Goal: Task Accomplishment & Management: Manage account settings

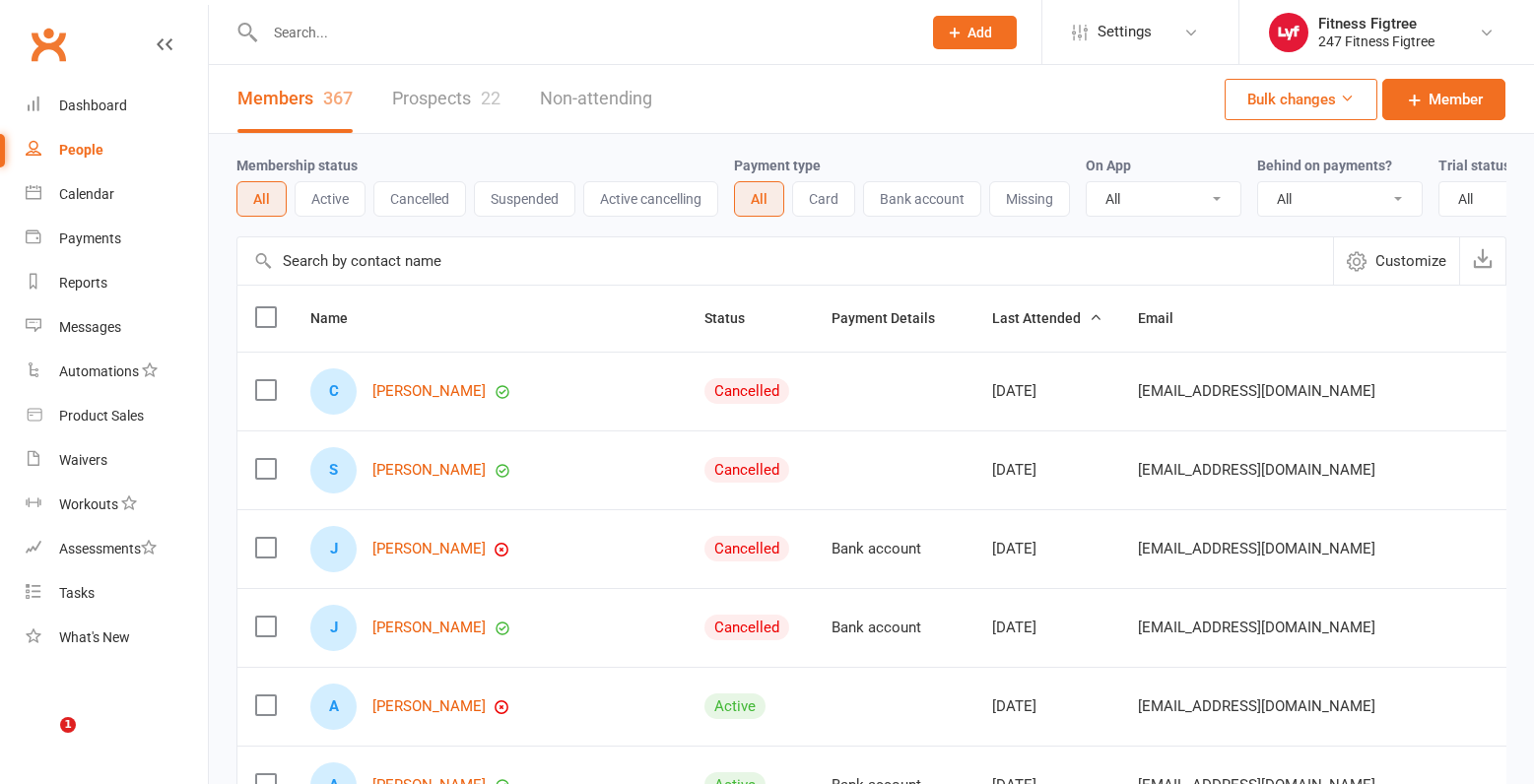
select select "100"
click at [428, 38] on input "text" at bounding box center [583, 33] width 649 height 28
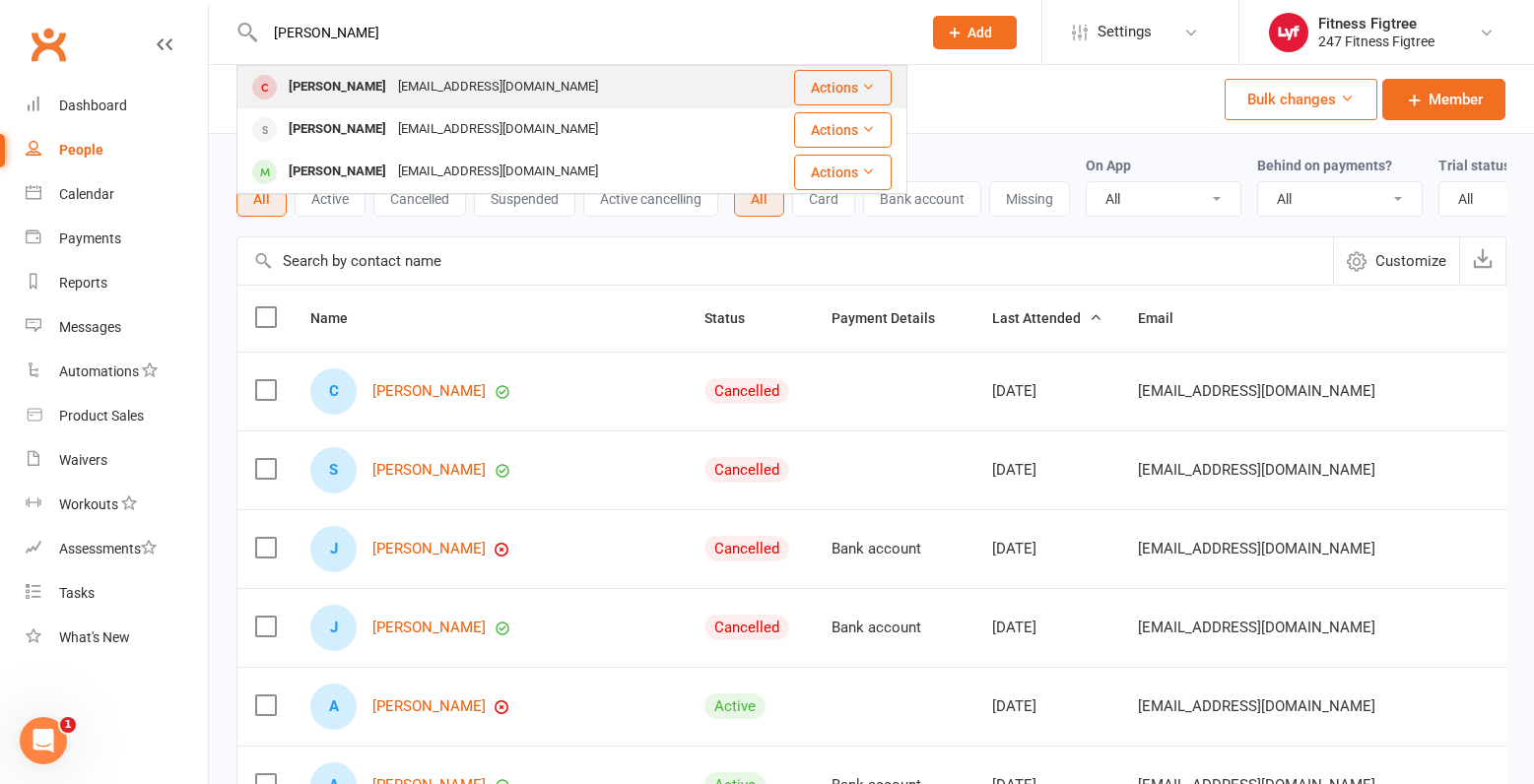
type input "[PERSON_NAME]"
click at [426, 88] on div "[EMAIL_ADDRESS][DOMAIN_NAME]" at bounding box center [498, 87] width 212 height 29
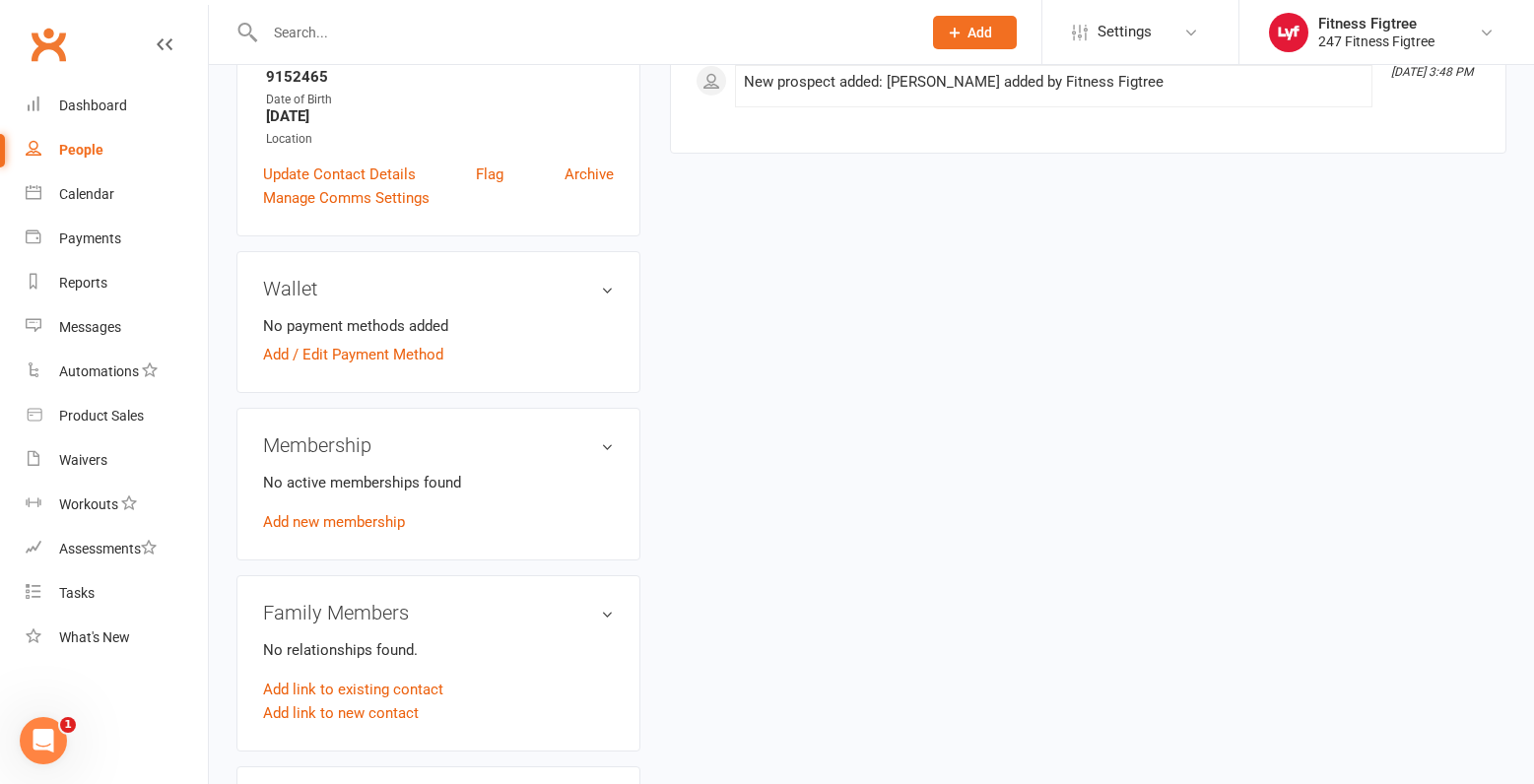
scroll to position [492, 0]
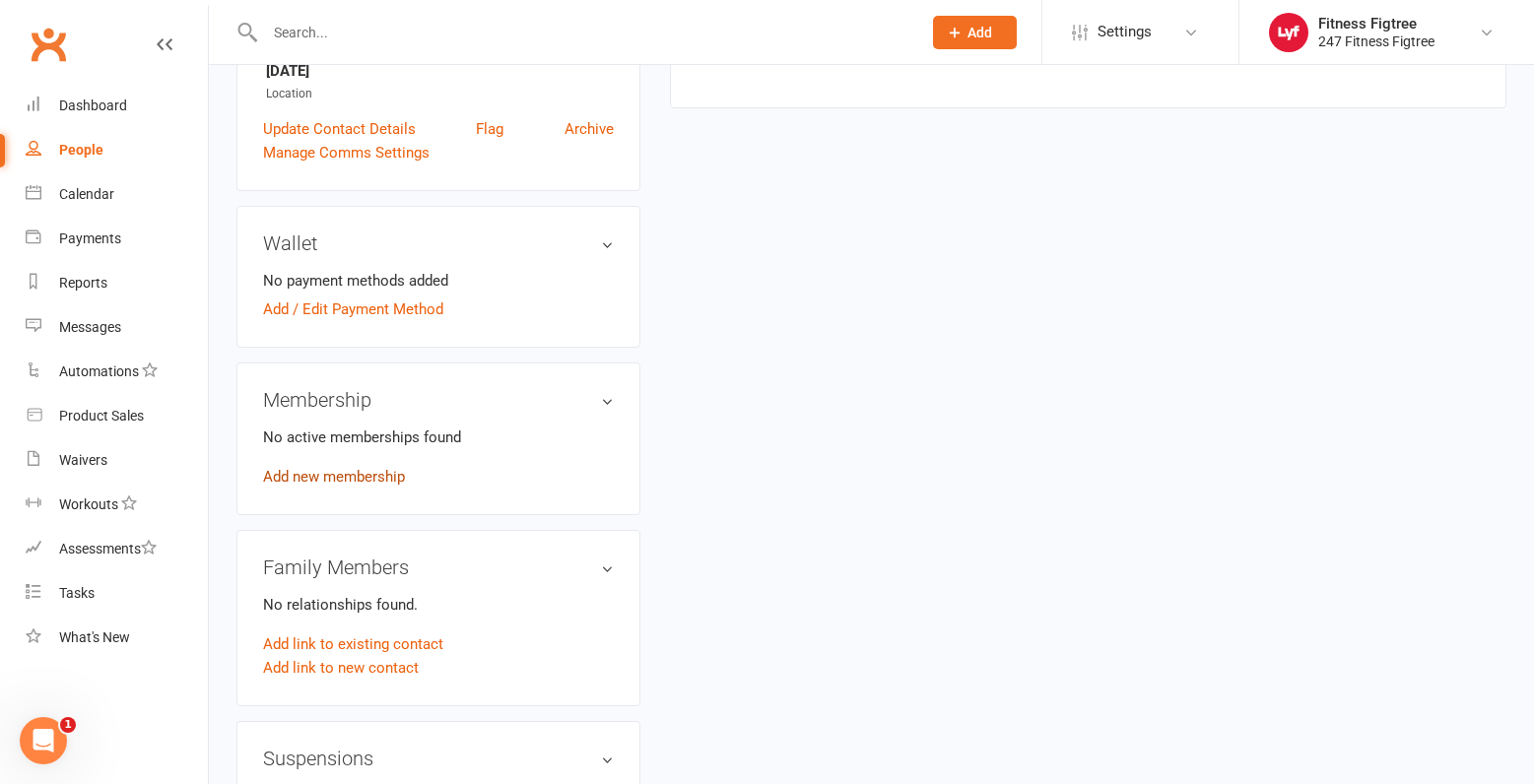
click at [309, 479] on link "Add new membership" at bounding box center [334, 477] width 142 height 18
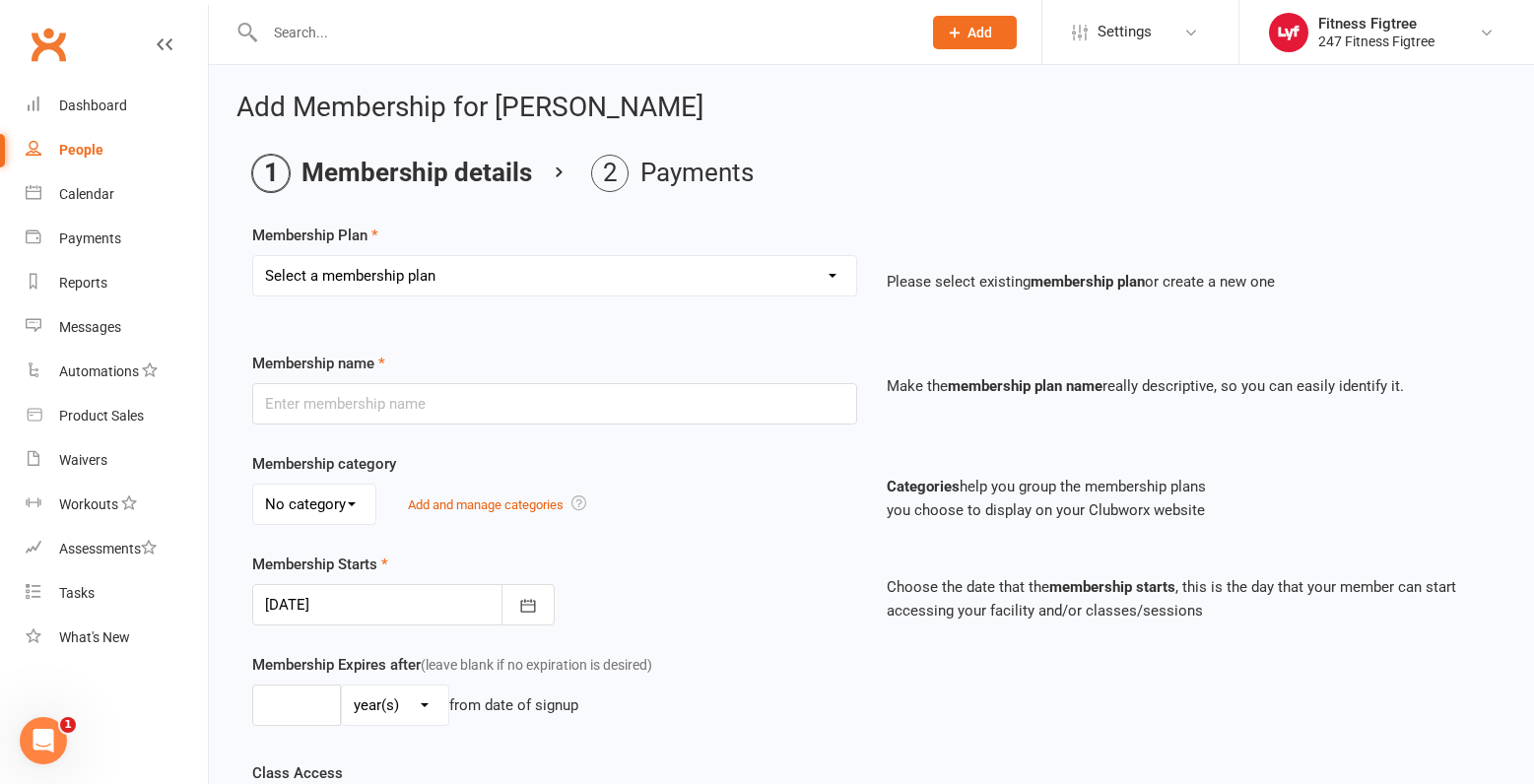
click at [528, 269] on select "Select a membership plan Create new Membership Plan Youth $33.90 Youth $29.90 F…" at bounding box center [555, 276] width 603 height 40
select select "12"
click at [254, 256] on select "Select a membership plan Create new Membership Plan Youth $33.90 Youth $29.90 F…" at bounding box center [555, 276] width 603 height 40
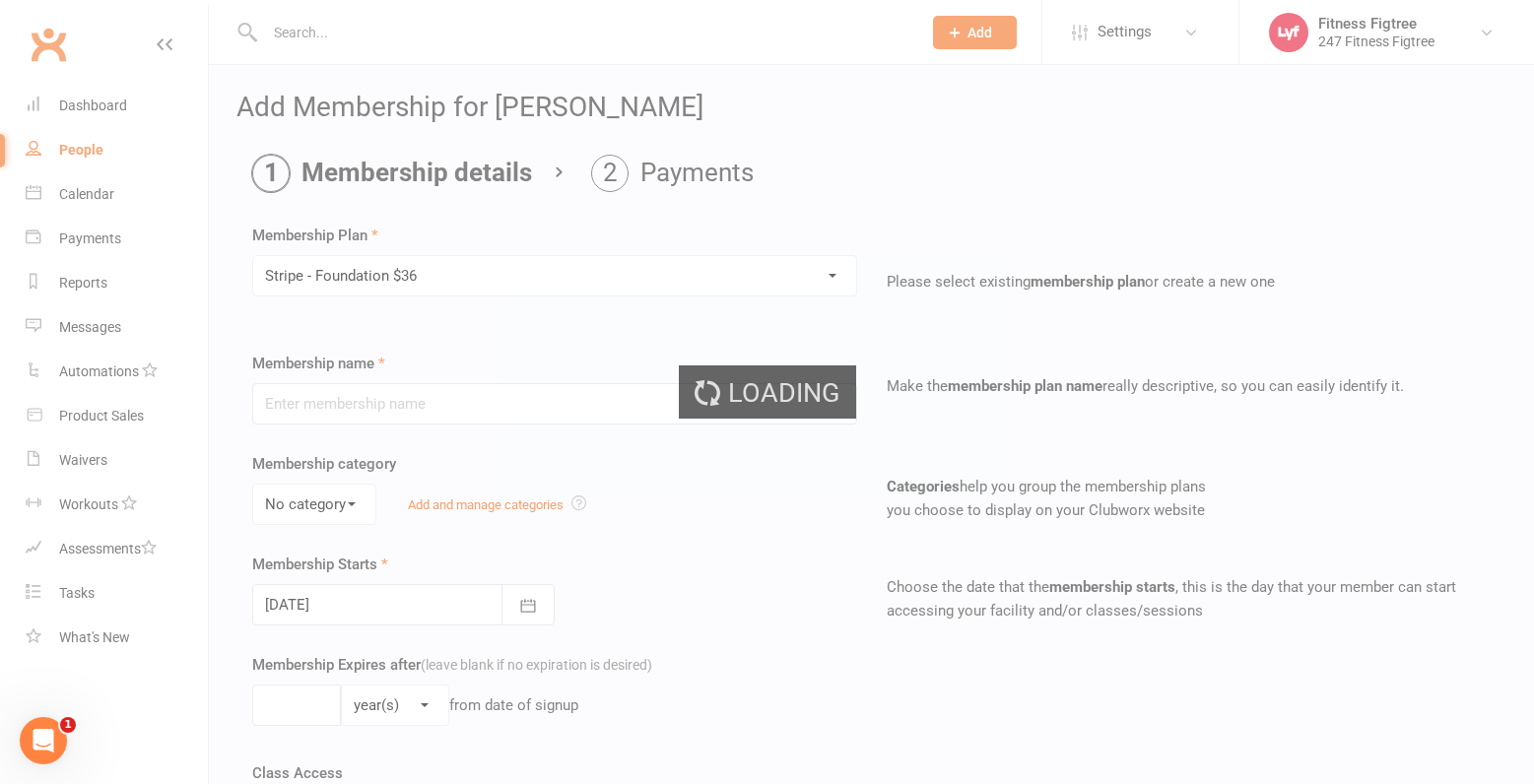
type input "Stripe - Foundation $36"
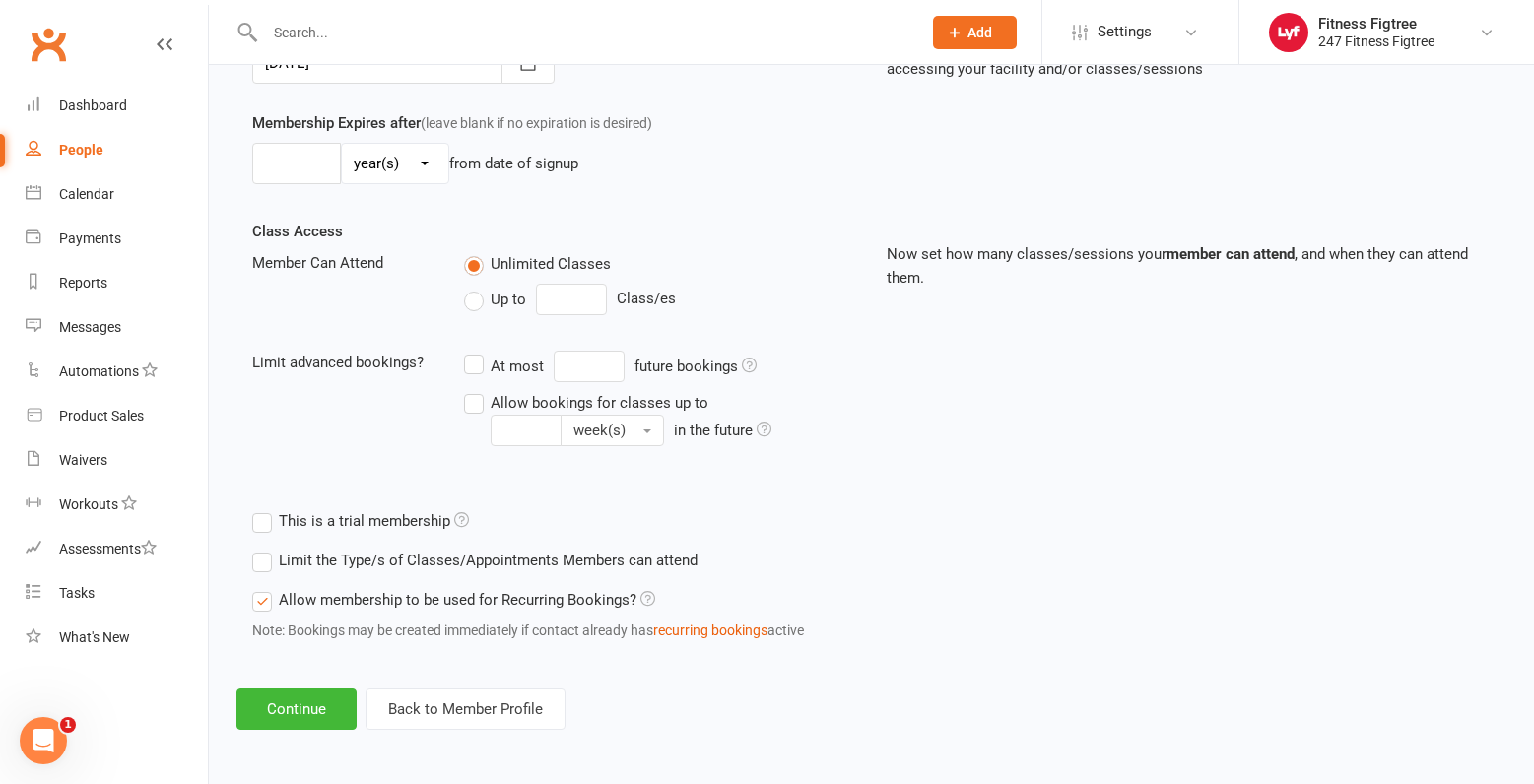
scroll to position [544, 0]
click at [299, 693] on button "Continue" at bounding box center [296, 707] width 120 height 42
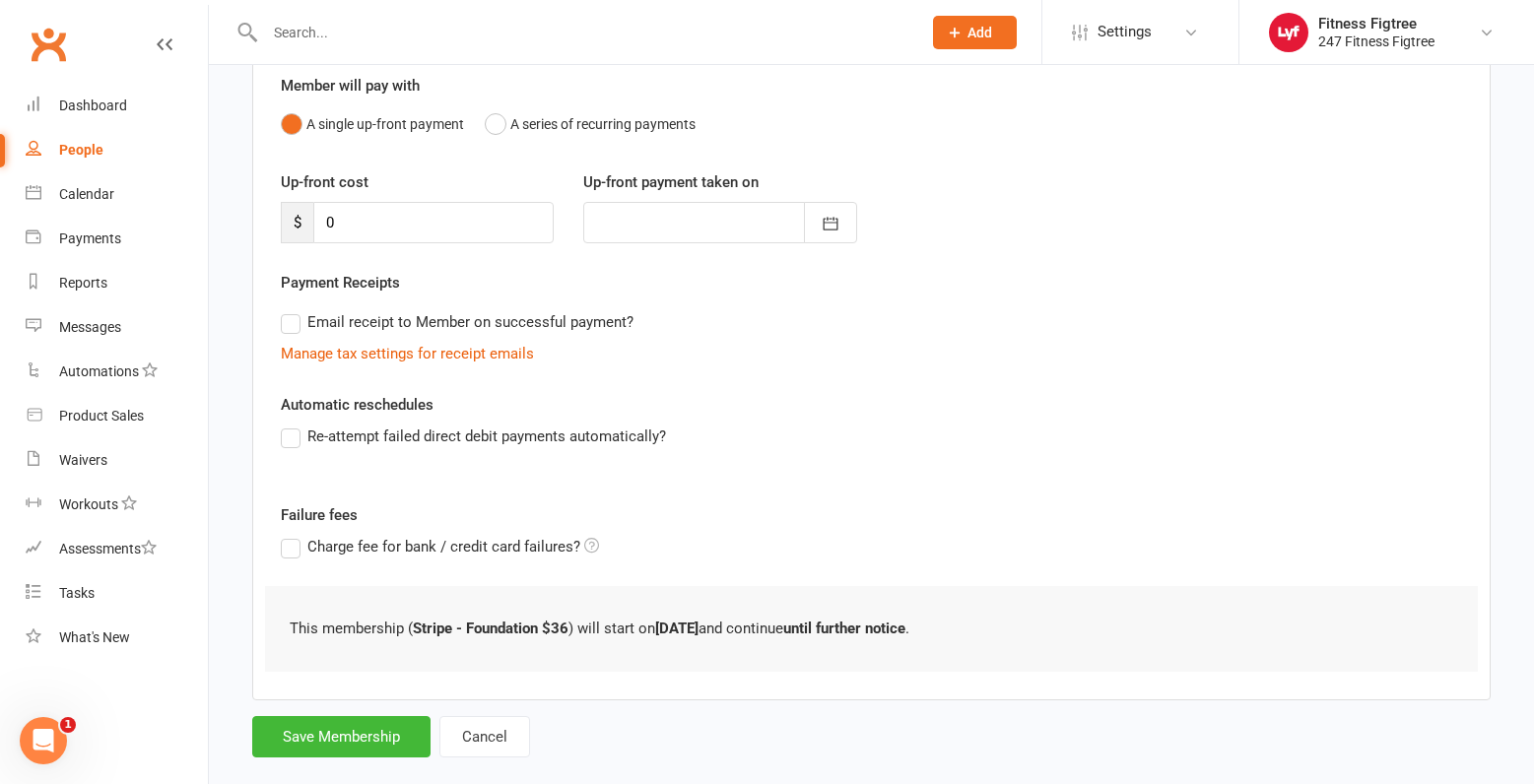
scroll to position [210, 0]
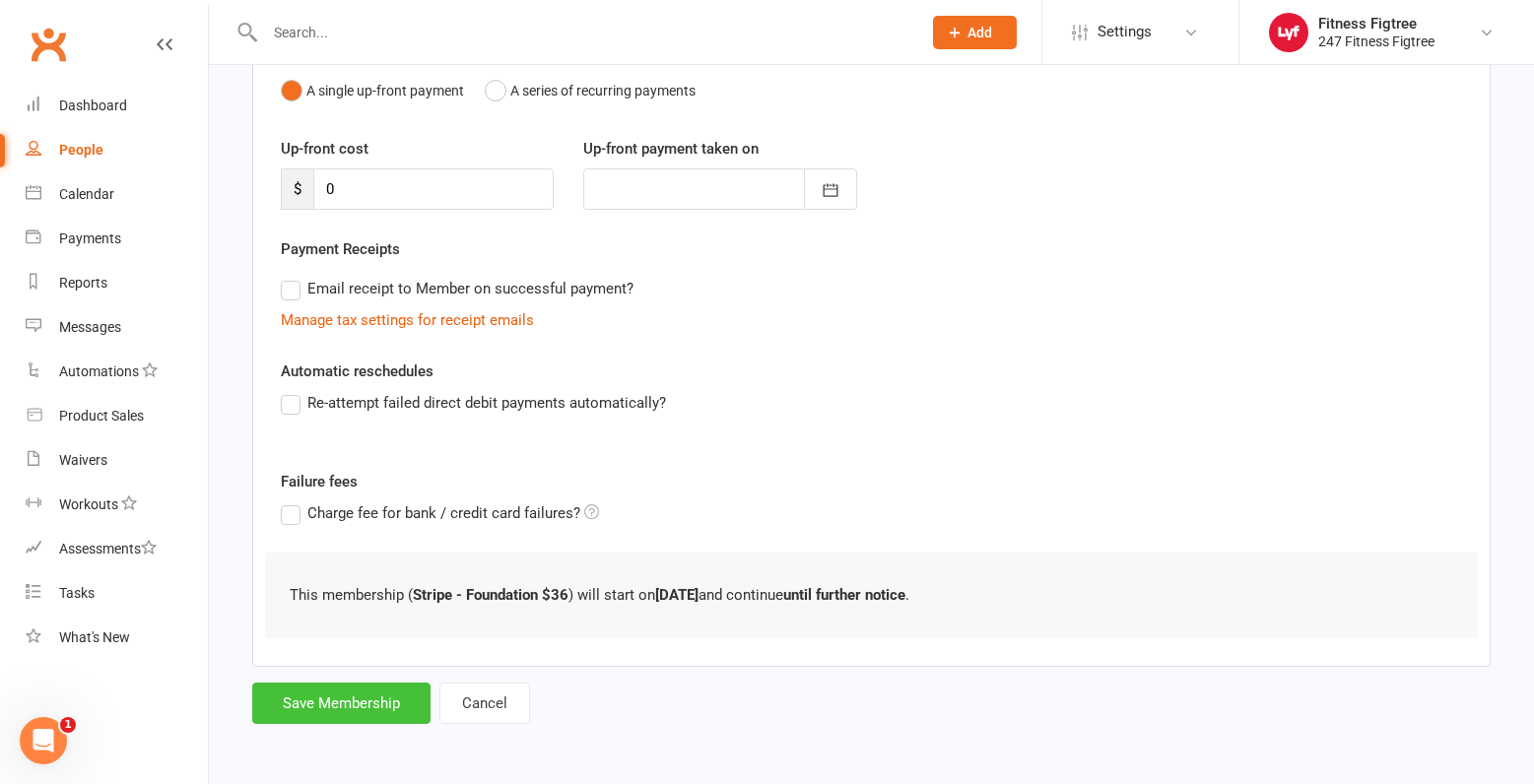
click at [319, 688] on button "Save Membership" at bounding box center [342, 703] width 178 height 42
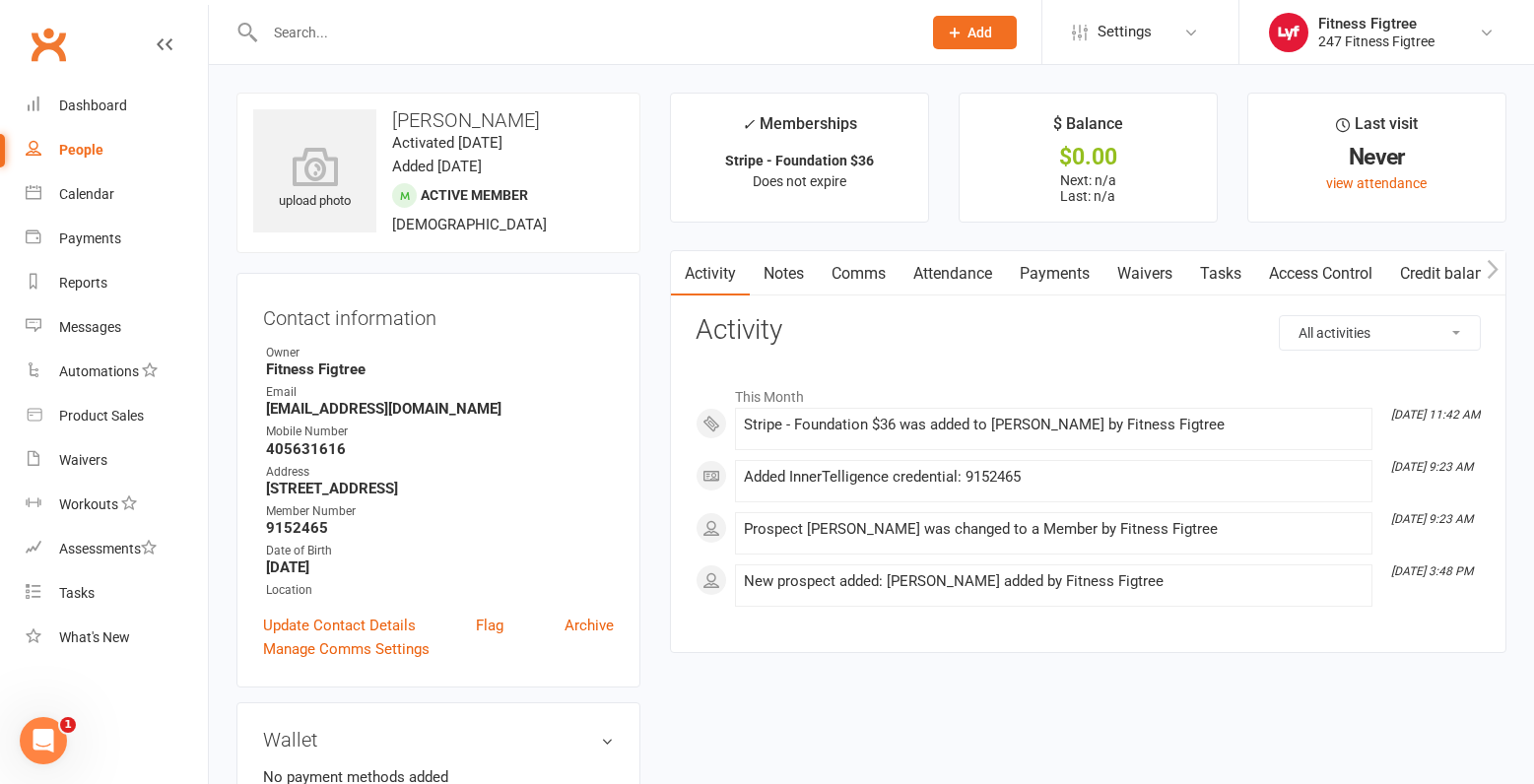
scroll to position [98, 0]
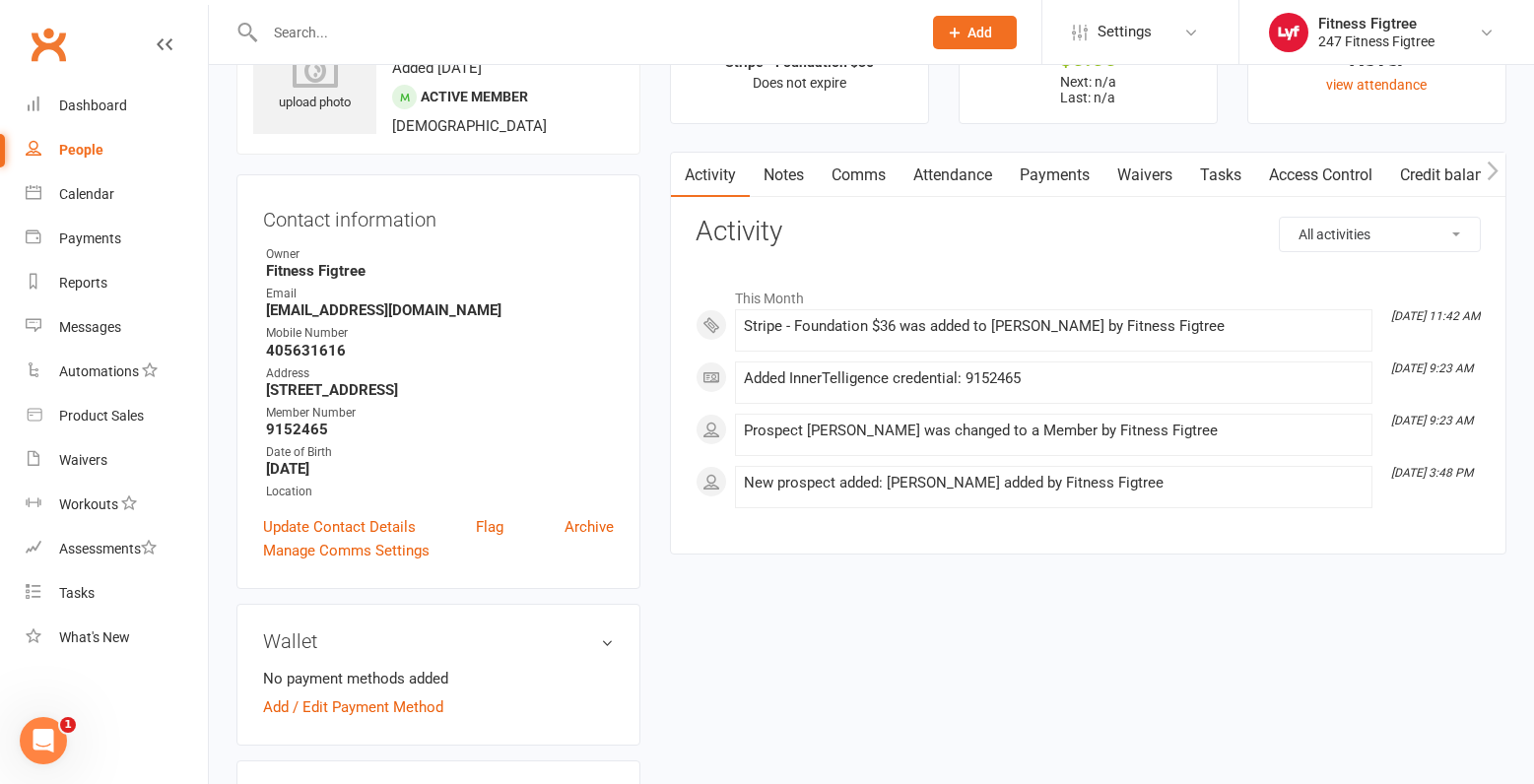
click at [1294, 182] on link "Access Control" at bounding box center [1320, 175] width 131 height 46
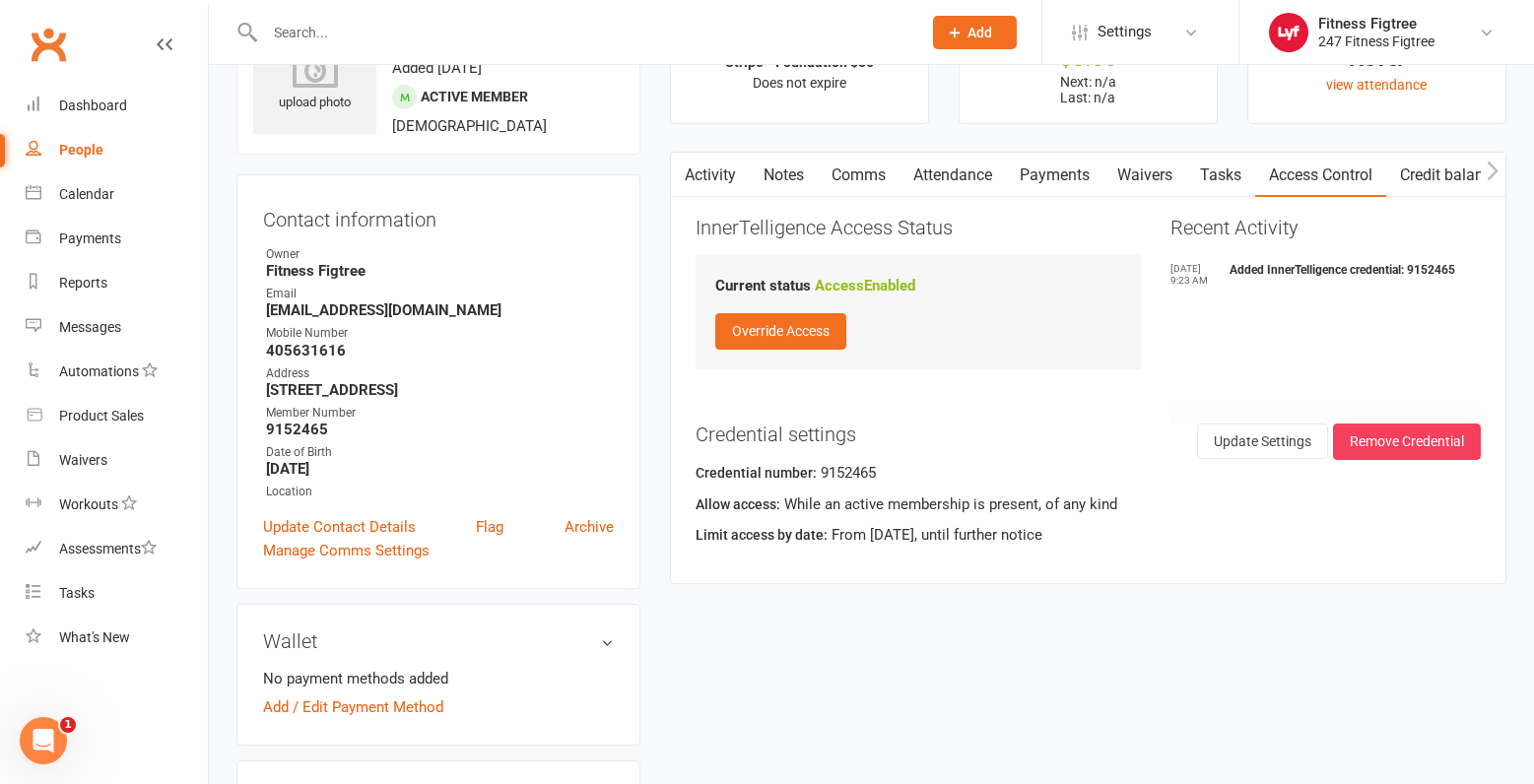
click at [695, 180] on link "Activity" at bounding box center [710, 175] width 79 height 46
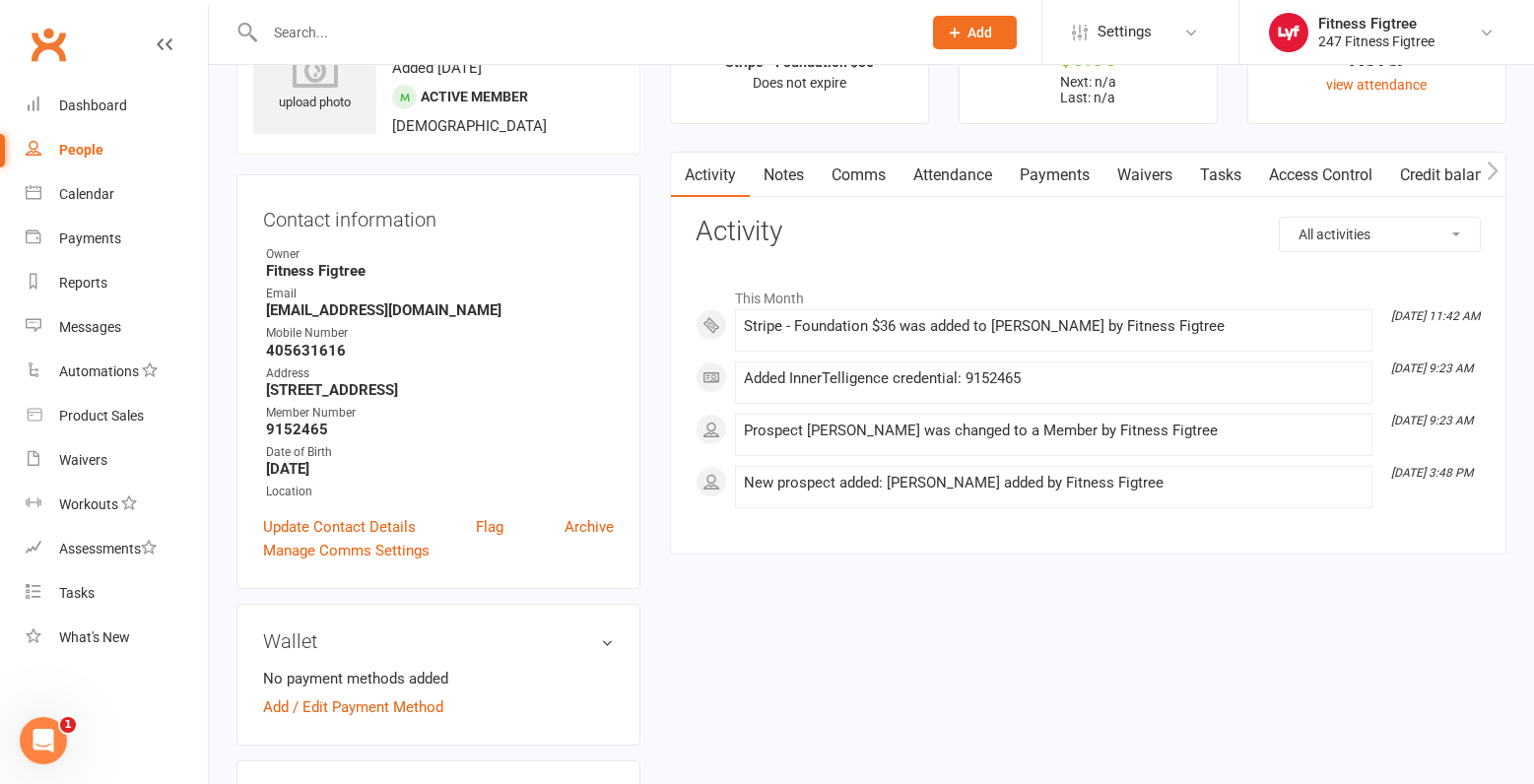
click at [1303, 171] on link "Access Control" at bounding box center [1320, 175] width 131 height 46
